Goal: Task Accomplishment & Management: Manage account settings

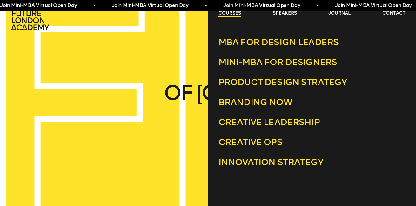
click at [228, 15] on link "courses" at bounding box center [230, 13] width 23 height 6
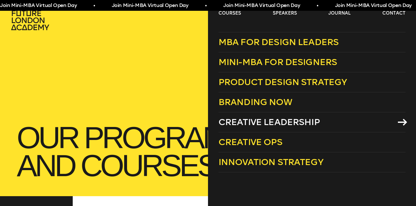
click at [263, 122] on span "Creative Leadership" at bounding box center [269, 122] width 101 height 10
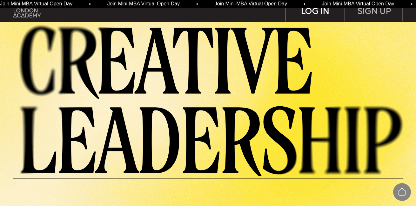
click at [324, 14] on div "LOG IN" at bounding box center [315, 11] width 58 height 22
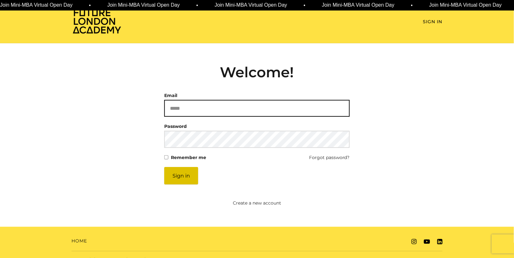
type input "**********"
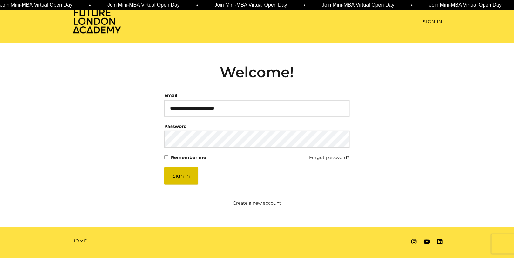
click at [177, 175] on button "Sign in" at bounding box center [181, 175] width 34 height 17
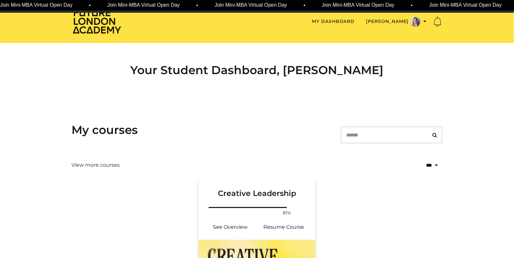
click at [244, 236] on div "Your progress: 81% See Overview Resume Course" at bounding box center [257, 223] width 117 height 34
